Goal: Check status

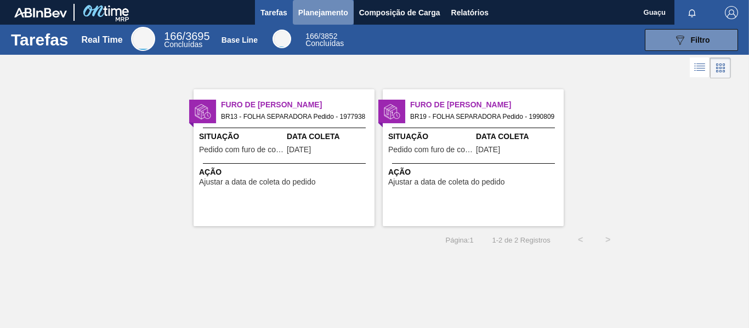
click at [312, 13] on span "Planejamento" at bounding box center [323, 12] width 50 height 13
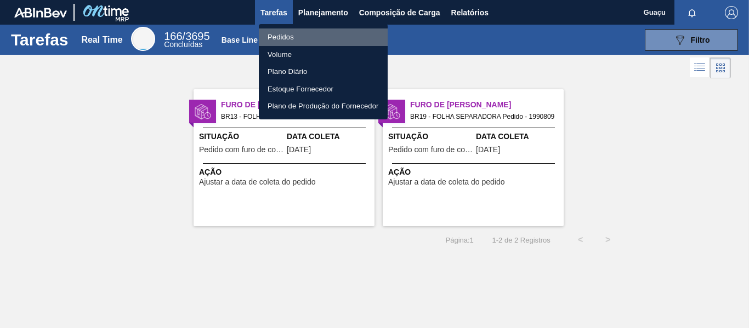
click at [282, 39] on li "Pedidos" at bounding box center [323, 38] width 129 height 18
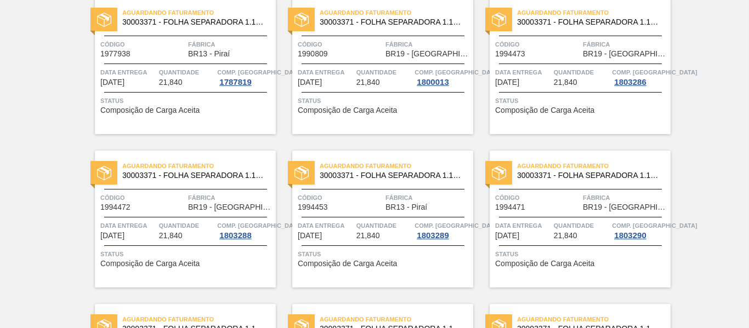
scroll to position [35, 0]
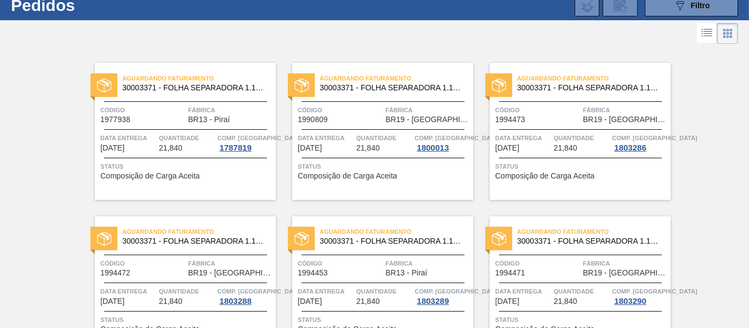
click at [211, 149] on div "Quantidade 21,840" at bounding box center [187, 143] width 56 height 20
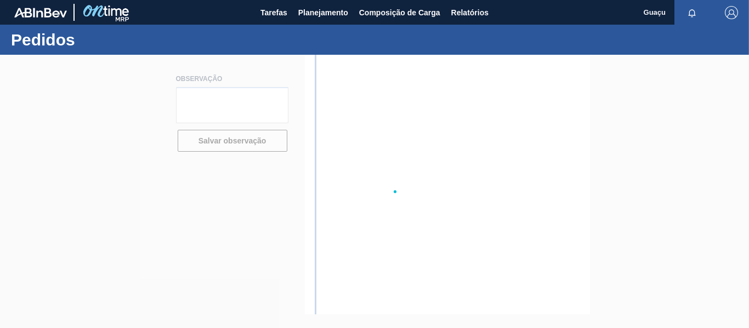
click at [211, 149] on div at bounding box center [374, 192] width 749 height 274
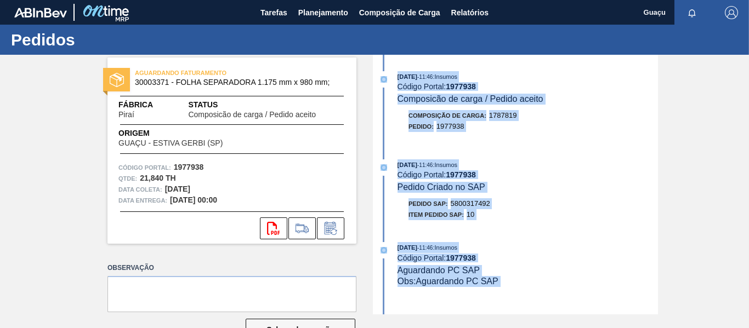
click at [536, 209] on div "Item pedido SAP: 10" at bounding box center [528, 214] width 260 height 11
